Goal: Task Accomplishment & Management: Manage account settings

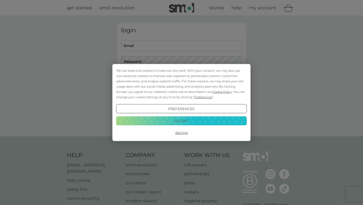
type input "tom@meaningful.business"
click at [199, 118] on button "Accept" at bounding box center [181, 120] width 131 height 9
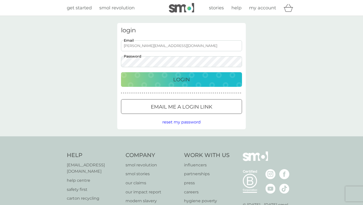
click at [193, 73] on button "Login" at bounding box center [181, 79] width 121 height 15
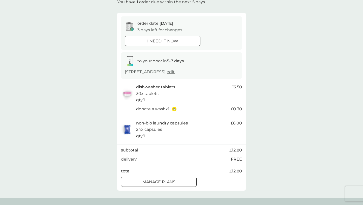
scroll to position [33, 0]
click at [169, 184] on p "manage plans" at bounding box center [159, 182] width 33 height 7
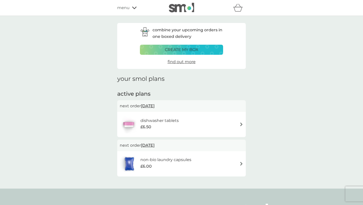
click at [242, 123] on img at bounding box center [242, 124] width 4 height 4
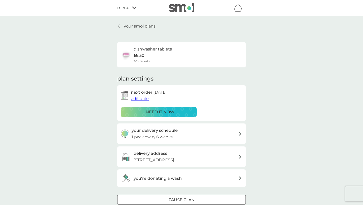
click at [144, 99] on span "edit date" at bounding box center [140, 98] width 18 height 5
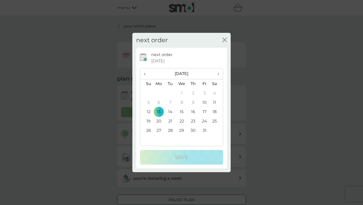
click at [219, 73] on span "›" at bounding box center [216, 73] width 5 height 11
click at [159, 94] on td "1" at bounding box center [159, 93] width 12 height 9
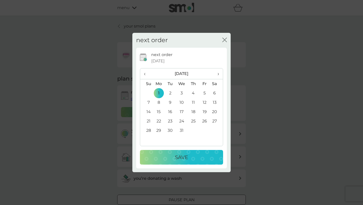
click at [194, 157] on div "Save" at bounding box center [181, 157] width 73 height 8
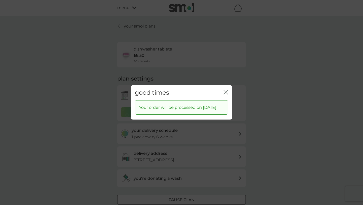
click at [227, 90] on icon "close" at bounding box center [226, 92] width 5 height 5
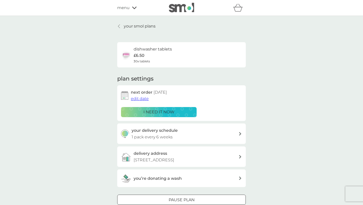
click at [120, 26] on icon at bounding box center [119, 26] width 2 height 4
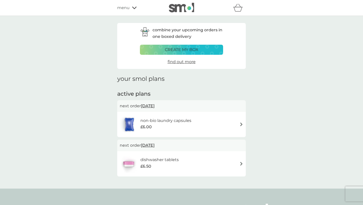
click at [240, 125] on img at bounding box center [242, 124] width 4 height 4
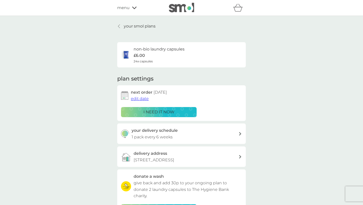
click at [143, 100] on span "edit date" at bounding box center [140, 98] width 18 height 5
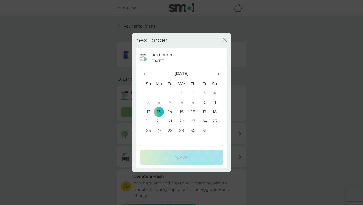
click at [219, 75] on span "›" at bounding box center [216, 73] width 5 height 11
click at [158, 131] on td "24" at bounding box center [159, 130] width 12 height 9
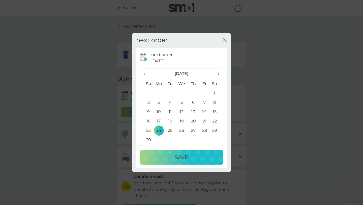
click at [173, 158] on div "Save" at bounding box center [181, 157] width 73 height 8
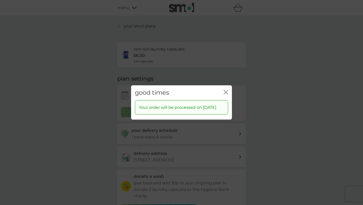
click at [226, 90] on icon "close" at bounding box center [226, 92] width 5 height 5
